Goal: Obtain resource: Download file/media

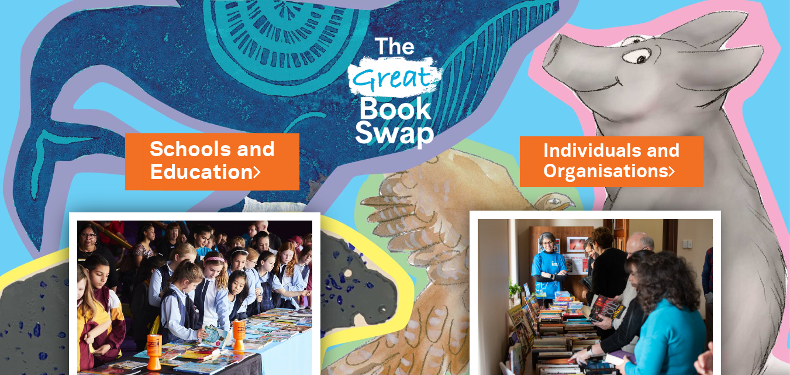
click at [216, 161] on link "Schools and Education" at bounding box center [212, 161] width 125 height 53
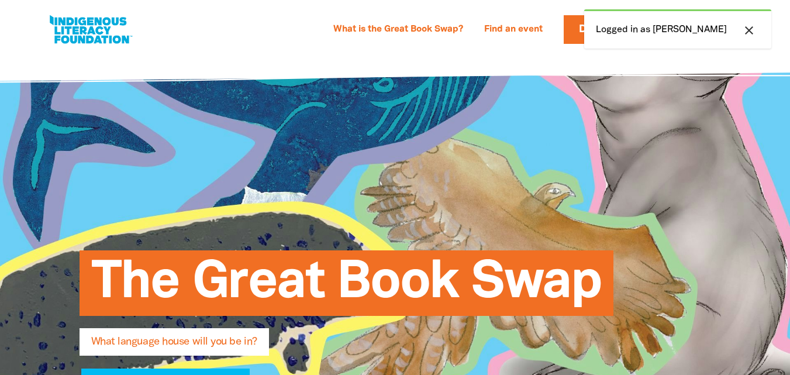
select select "early-learning"
click at [745, 30] on icon "close" at bounding box center [749, 30] width 14 height 14
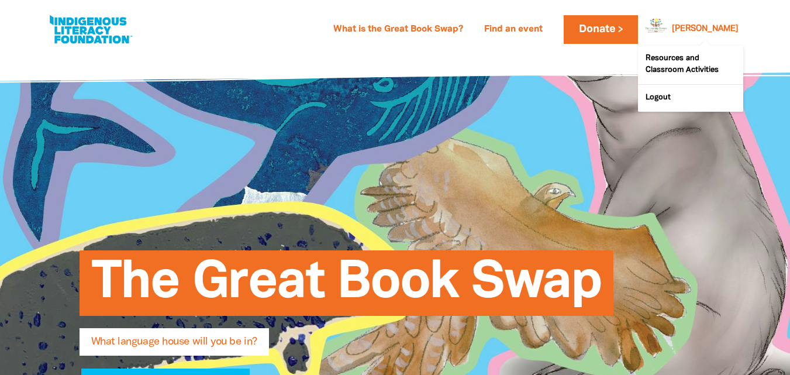
click at [714, 27] on link "[PERSON_NAME]" at bounding box center [705, 29] width 67 height 8
click at [675, 65] on link "Resources and Classroom Activities" at bounding box center [690, 65] width 105 height 39
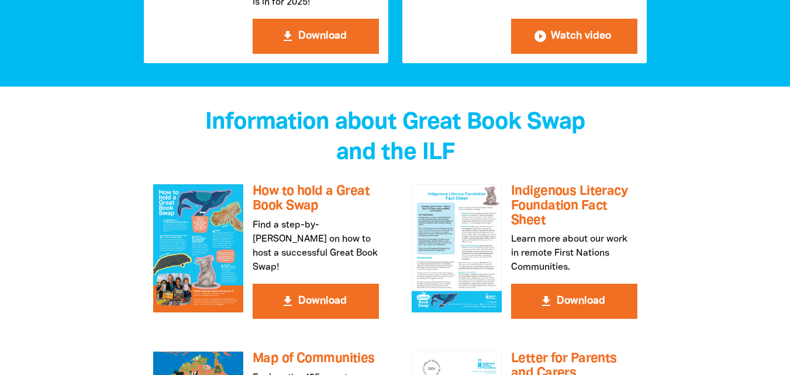
scroll to position [2109, 0]
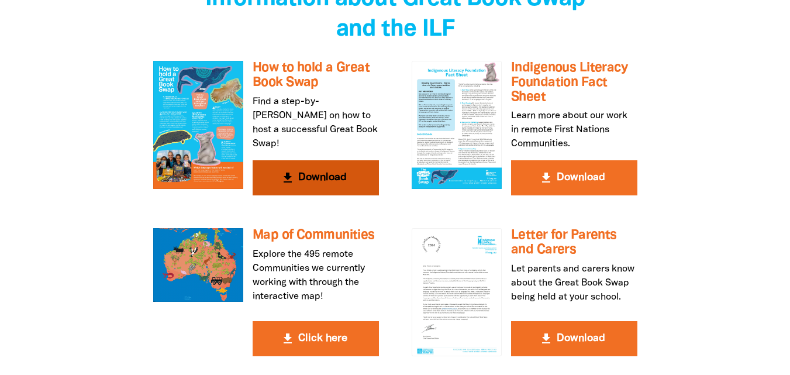
click at [329, 160] on button "get_app Download" at bounding box center [316, 177] width 126 height 35
